Goal: Find specific page/section: Find specific page/section

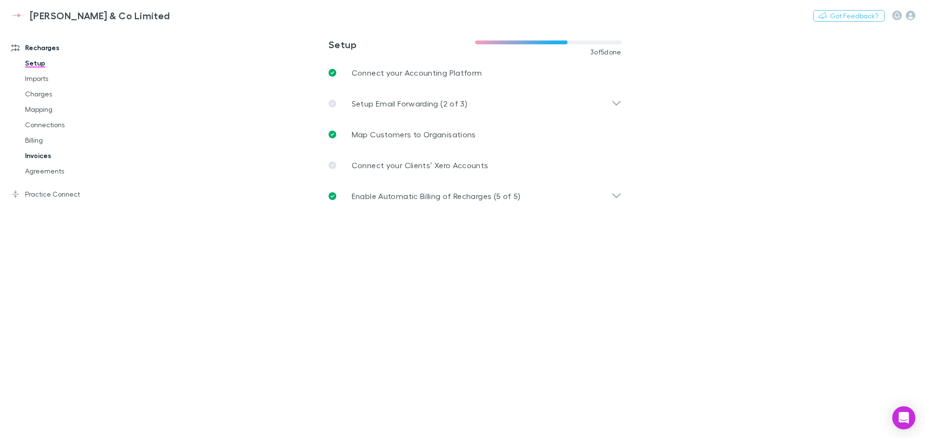
click at [50, 141] on link "Billing" at bounding box center [72, 139] width 115 height 15
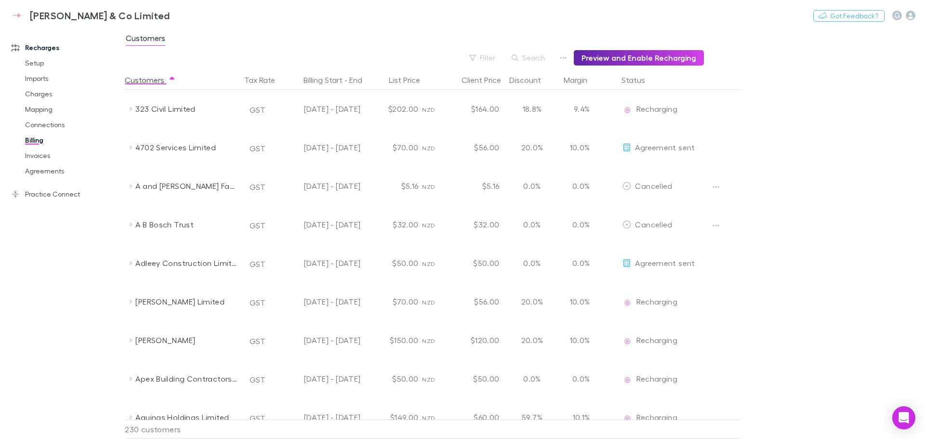
click at [535, 58] on button "Search" at bounding box center [529, 58] width 44 height 12
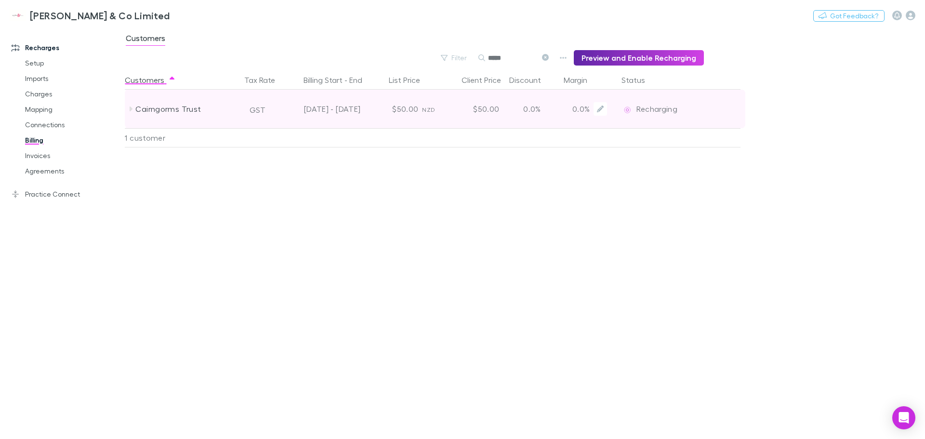
type input "*****"
click at [326, 105] on div "[DATE] - [DATE]" at bounding box center [320, 109] width 79 height 39
click at [169, 105] on div "Cairngorms Trust" at bounding box center [186, 109] width 102 height 39
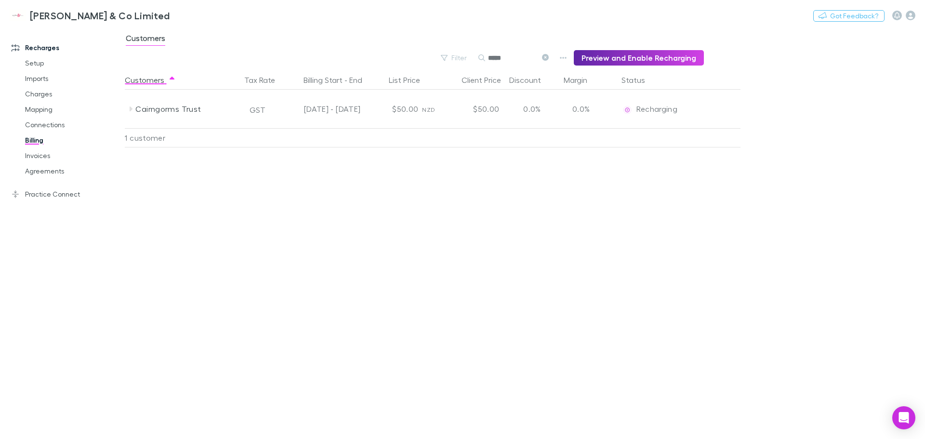
drag, startPoint x: 48, startPoint y: 170, endPoint x: 69, endPoint y: 184, distance: 25.6
click at [48, 170] on link "Agreements" at bounding box center [72, 170] width 115 height 15
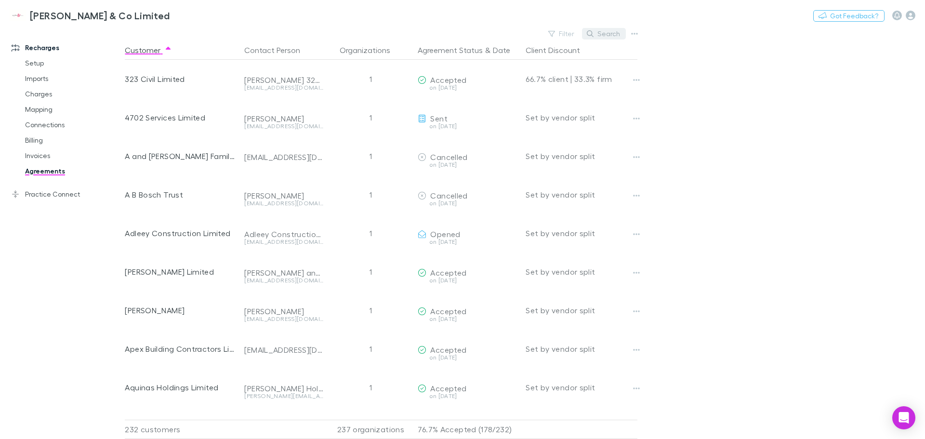
click at [593, 30] on icon "button" at bounding box center [590, 33] width 7 height 7
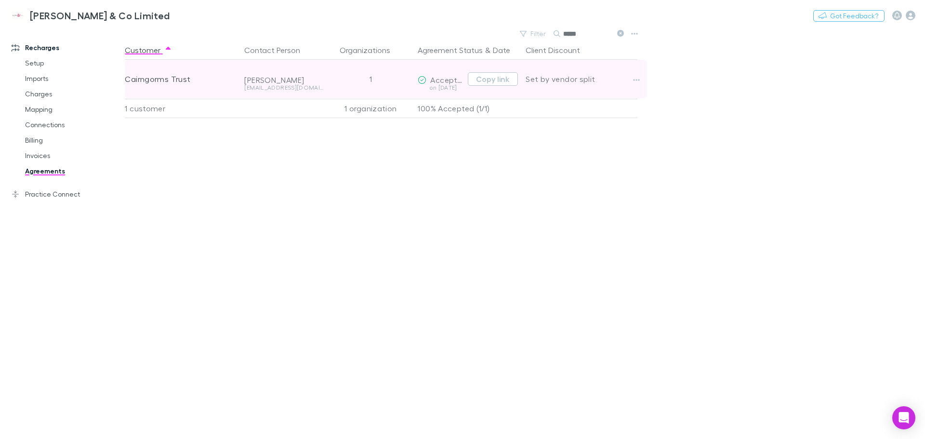
type input "*****"
click at [445, 81] on span "Accepted" at bounding box center [448, 79] width 36 height 9
click at [282, 78] on div "[PERSON_NAME]" at bounding box center [283, 80] width 79 height 10
click at [574, 77] on div "Set by vendor split" at bounding box center [581, 79] width 112 height 39
click at [637, 78] on icon "button" at bounding box center [636, 80] width 7 height 8
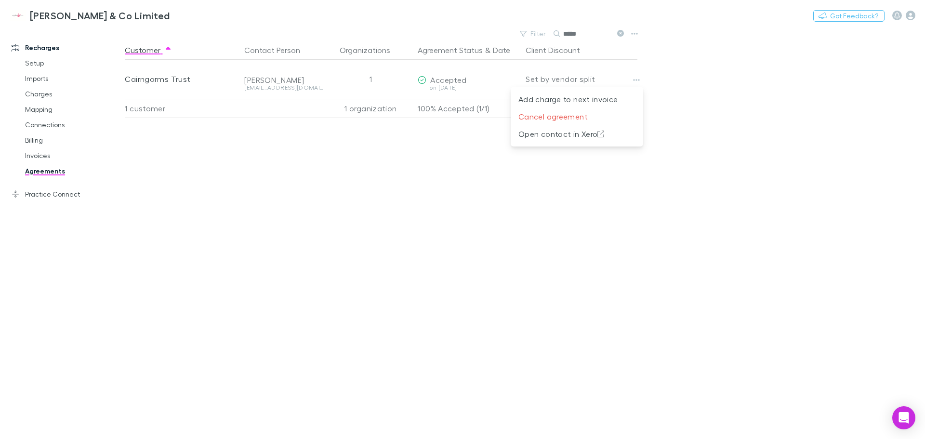
click at [420, 187] on div at bounding box center [462, 219] width 925 height 439
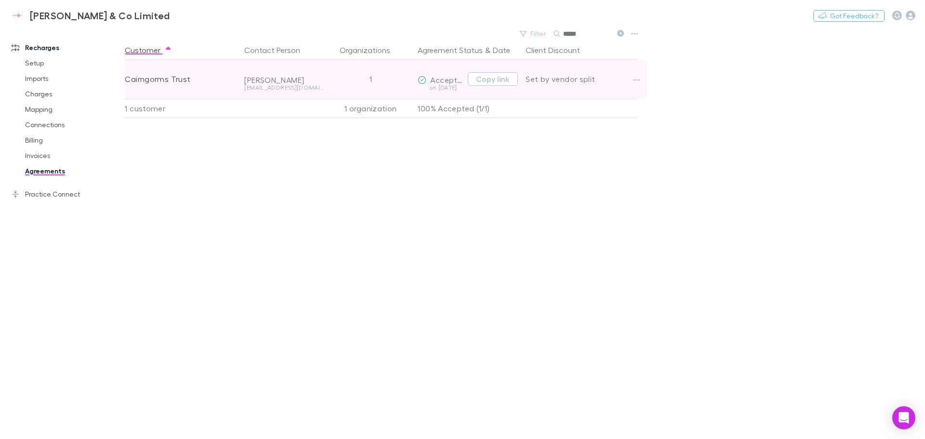
click at [269, 84] on div "[PERSON_NAME]" at bounding box center [283, 80] width 79 height 10
click at [169, 87] on div "Cairngorms Trust" at bounding box center [181, 79] width 112 height 39
click at [431, 82] on span "Accepted" at bounding box center [448, 79] width 36 height 9
click at [576, 79] on div "Set by vendor split" at bounding box center [581, 79] width 112 height 39
click at [631, 75] on button "button" at bounding box center [635, 79] width 13 height 13
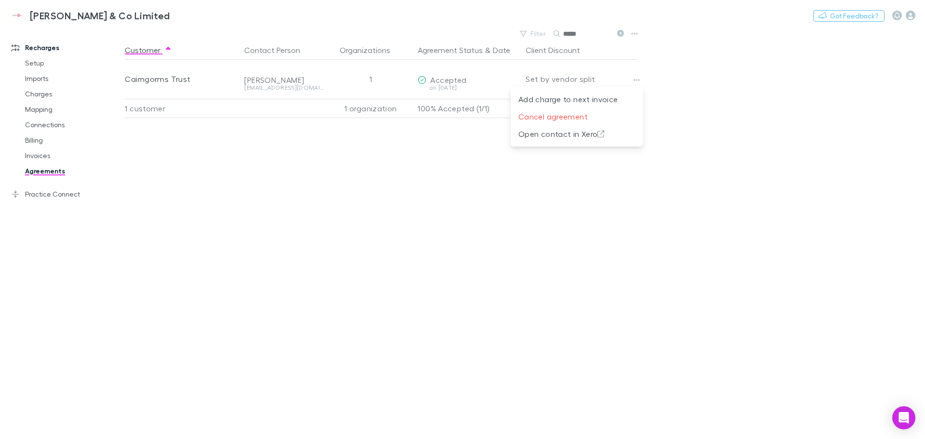
drag, startPoint x: 399, startPoint y: 200, endPoint x: 401, endPoint y: 156, distance: 44.4
click at [401, 189] on div at bounding box center [462, 219] width 925 height 439
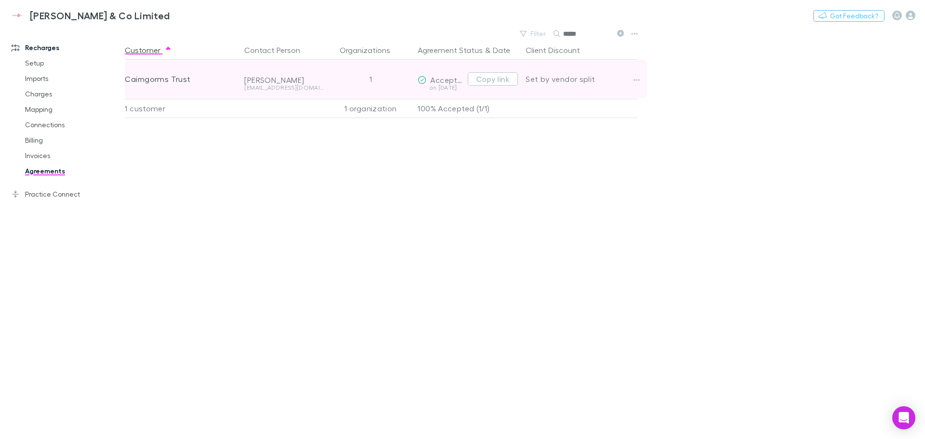
click at [265, 78] on div "[PERSON_NAME]" at bounding box center [283, 80] width 79 height 10
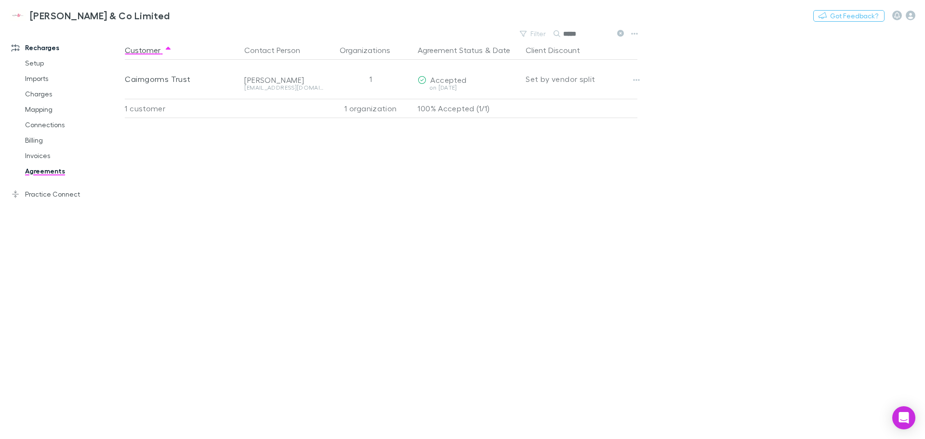
click at [277, 261] on div "Customer Contact Person Organizations Agreement Status & Date Client Discount C…" at bounding box center [390, 239] width 530 height 398
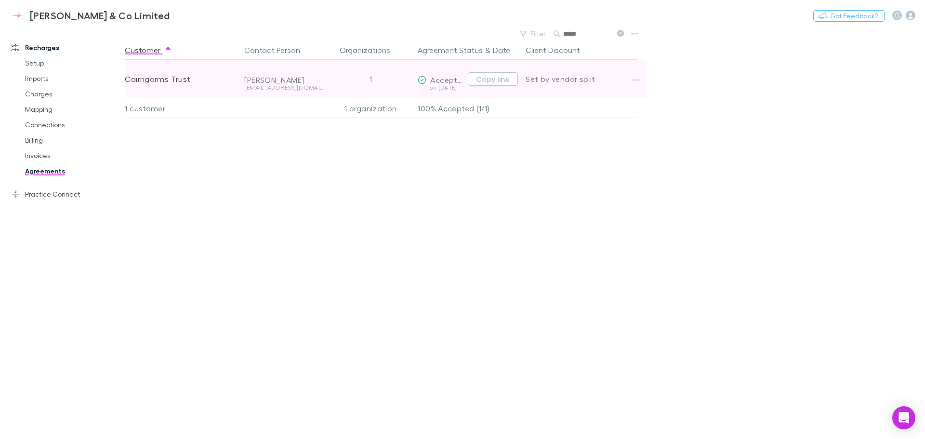
click at [170, 80] on div "Cairngorms Trust" at bounding box center [181, 79] width 112 height 39
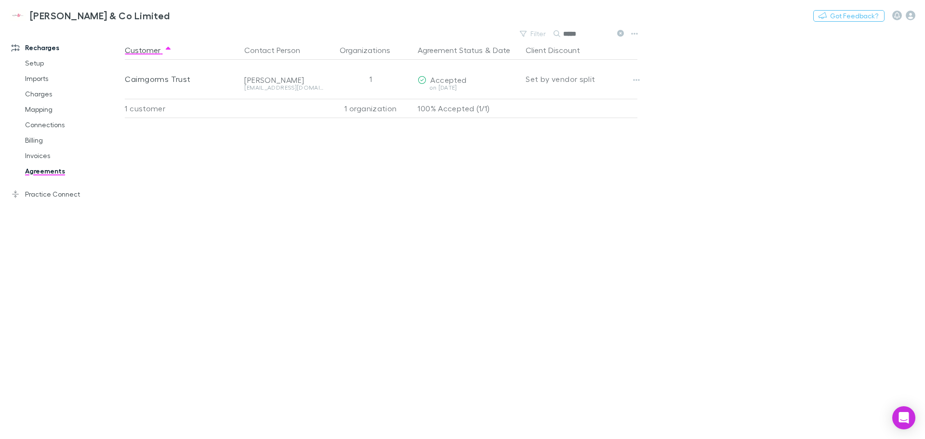
click at [328, 283] on div "Customer Contact Person Organizations Agreement Status & Date Client Discount C…" at bounding box center [390, 239] width 530 height 398
click at [457, 211] on div "Customer Contact Person Organizations Agreement Status & Date Client Discount C…" at bounding box center [390, 239] width 530 height 398
